Goal: Task Accomplishment & Management: Manage account settings

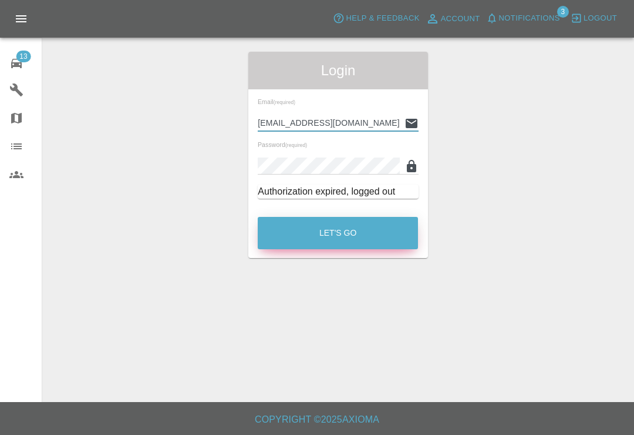
click at [384, 234] on button "Let's Go" at bounding box center [338, 233] width 160 height 32
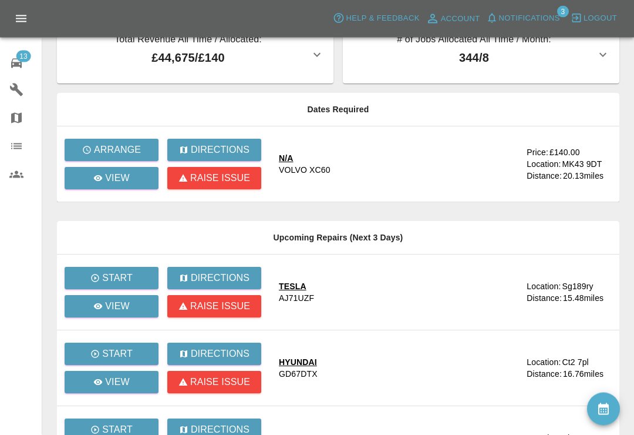
scroll to position [28, 0]
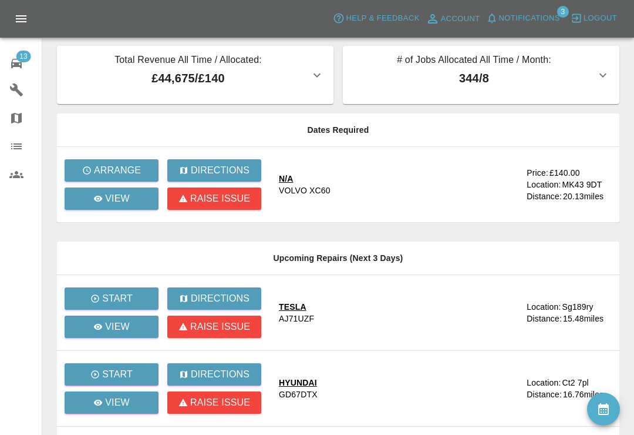
click at [25, 61] on span "13" at bounding box center [23, 57] width 15 height 12
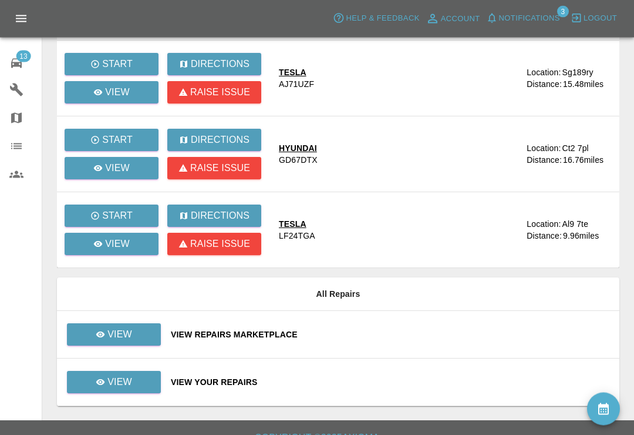
scroll to position [240, 0]
click at [418, 336] on div "View Repairs Marketplace" at bounding box center [390, 334] width 439 height 12
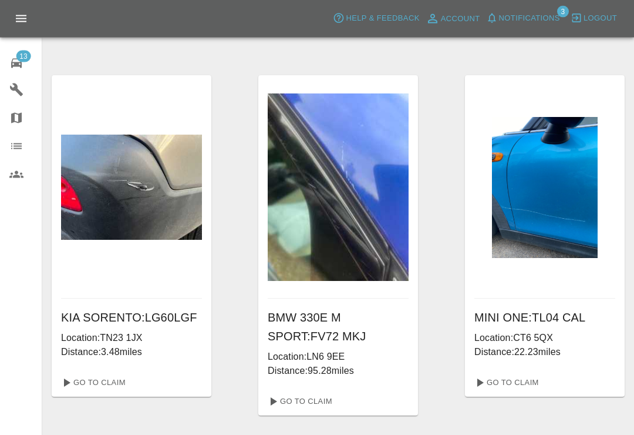
scroll to position [364, 0]
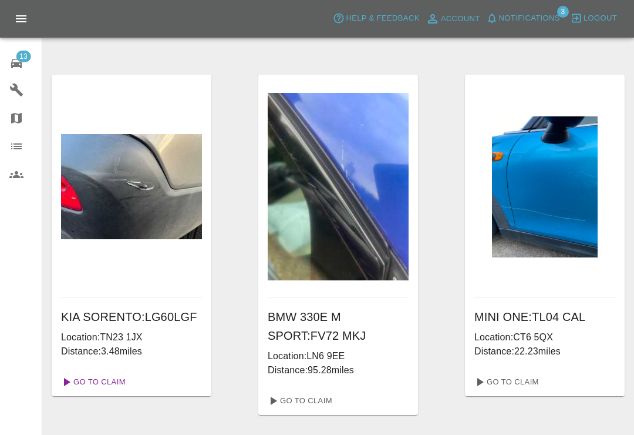
click at [116, 380] on link "Go To Claim" at bounding box center [92, 381] width 72 height 19
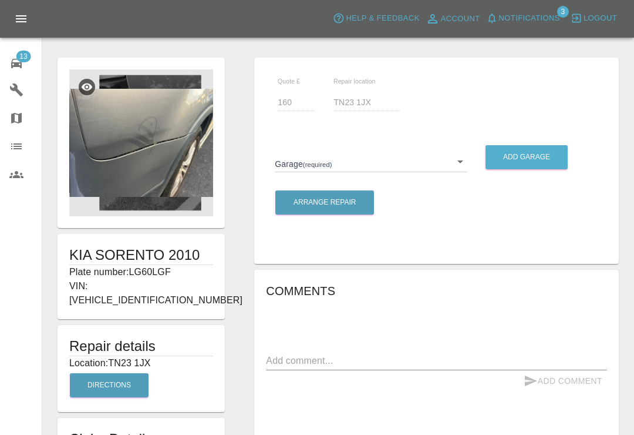
click at [364, 46] on div at bounding box center [338, 33] width 573 height 38
click at [184, 171] on img at bounding box center [141, 142] width 144 height 147
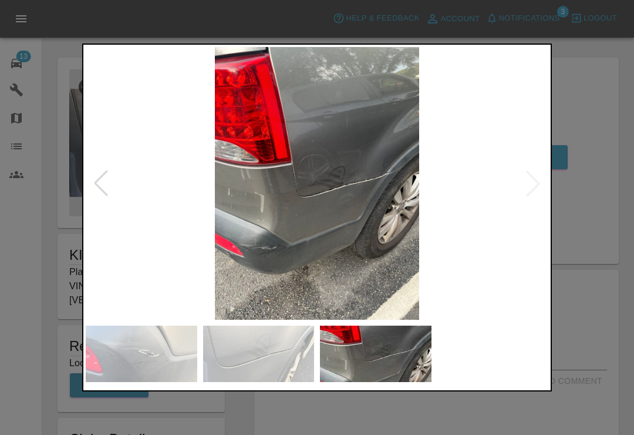
click at [583, 112] on div at bounding box center [317, 217] width 634 height 435
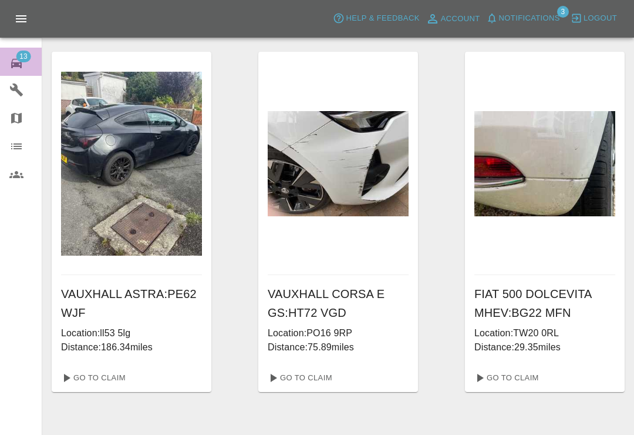
click at [33, 71] on link "13 Repair home" at bounding box center [21, 62] width 42 height 28
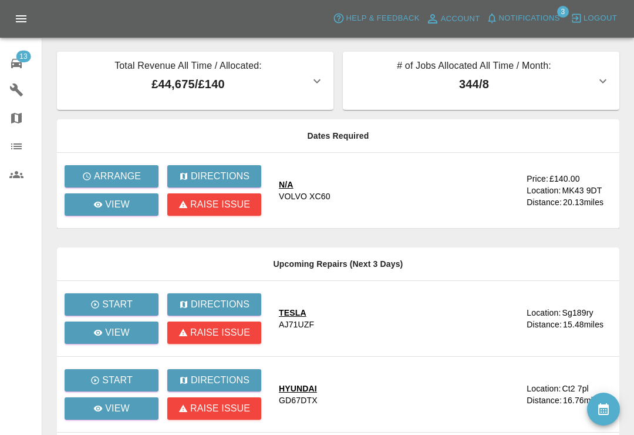
click at [467, 318] on div "TESLA AJ71UZF" at bounding box center [398, 318] width 238 height 23
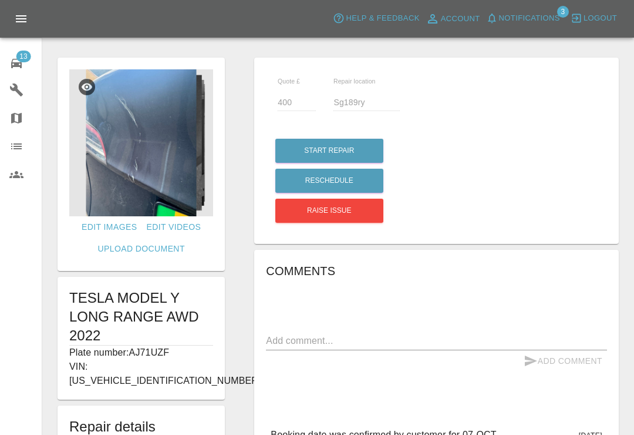
click at [19, 60] on span "13" at bounding box center [23, 57] width 15 height 12
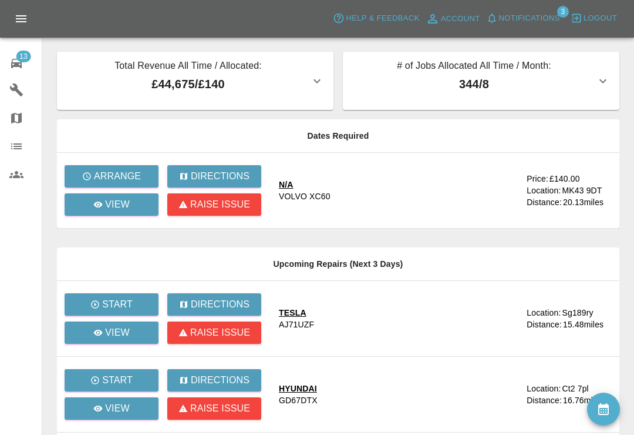
click at [502, 26] on button "Notifications" at bounding box center [523, 18] width 80 height 18
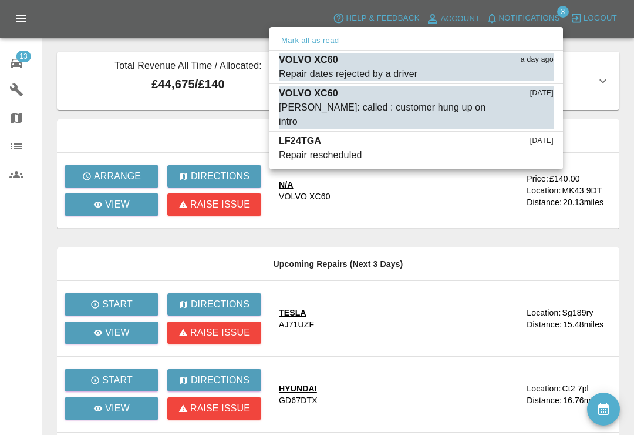
click at [537, 115] on button "Mark as read" at bounding box center [528, 122] width 52 height 14
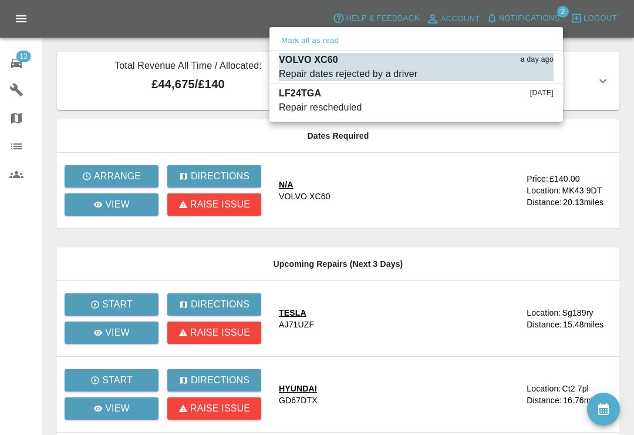
click at [326, 105] on div "Repair rescheduled" at bounding box center [320, 107] width 83 height 14
